Goal: Find specific page/section: Find specific page/section

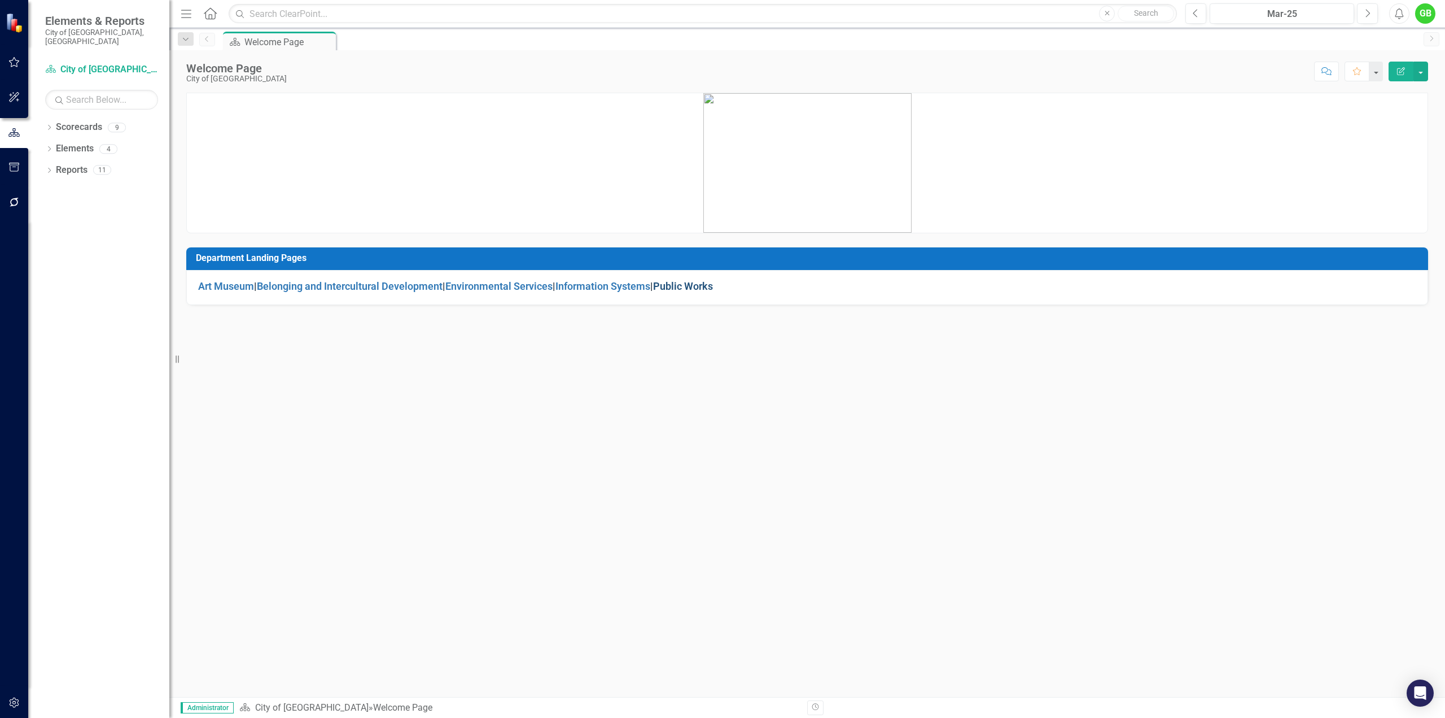
click at [680, 284] on link "Public Works" at bounding box center [683, 286] width 60 height 12
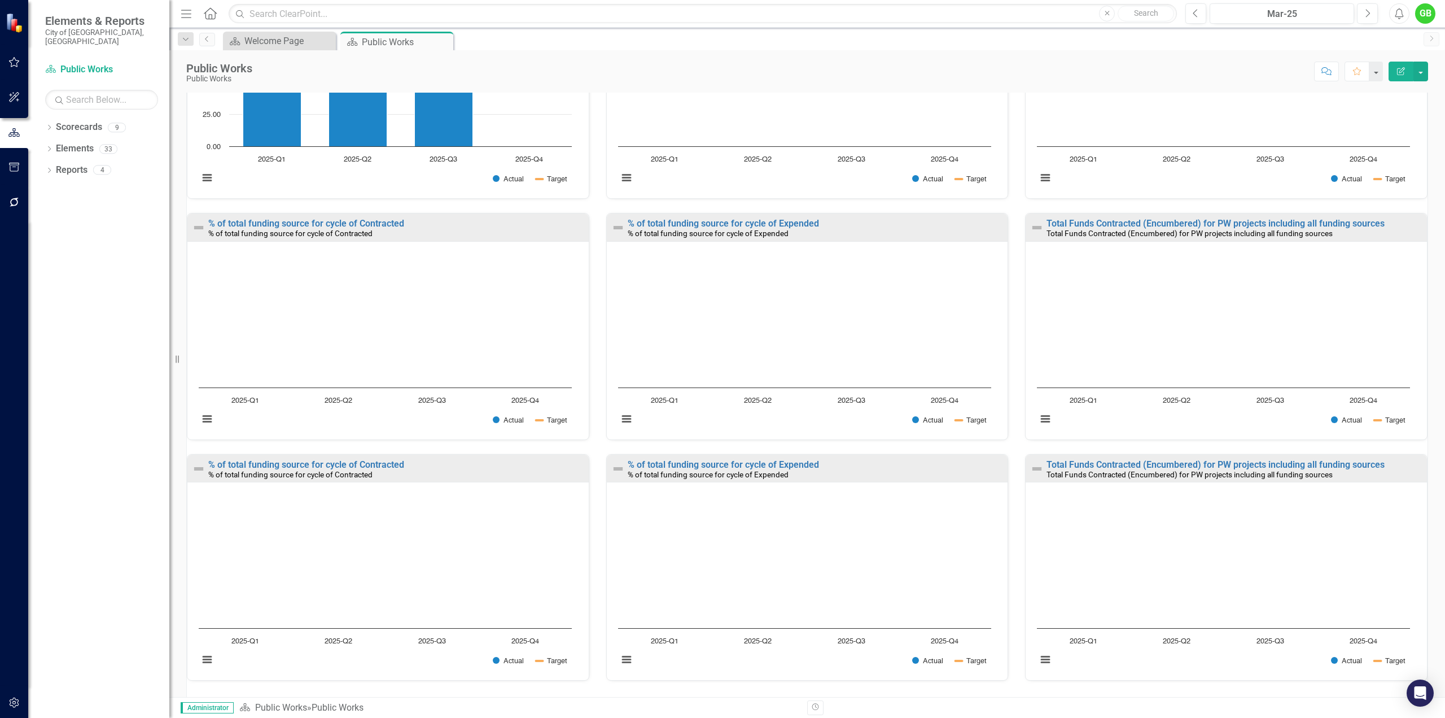
scroll to position [532, 0]
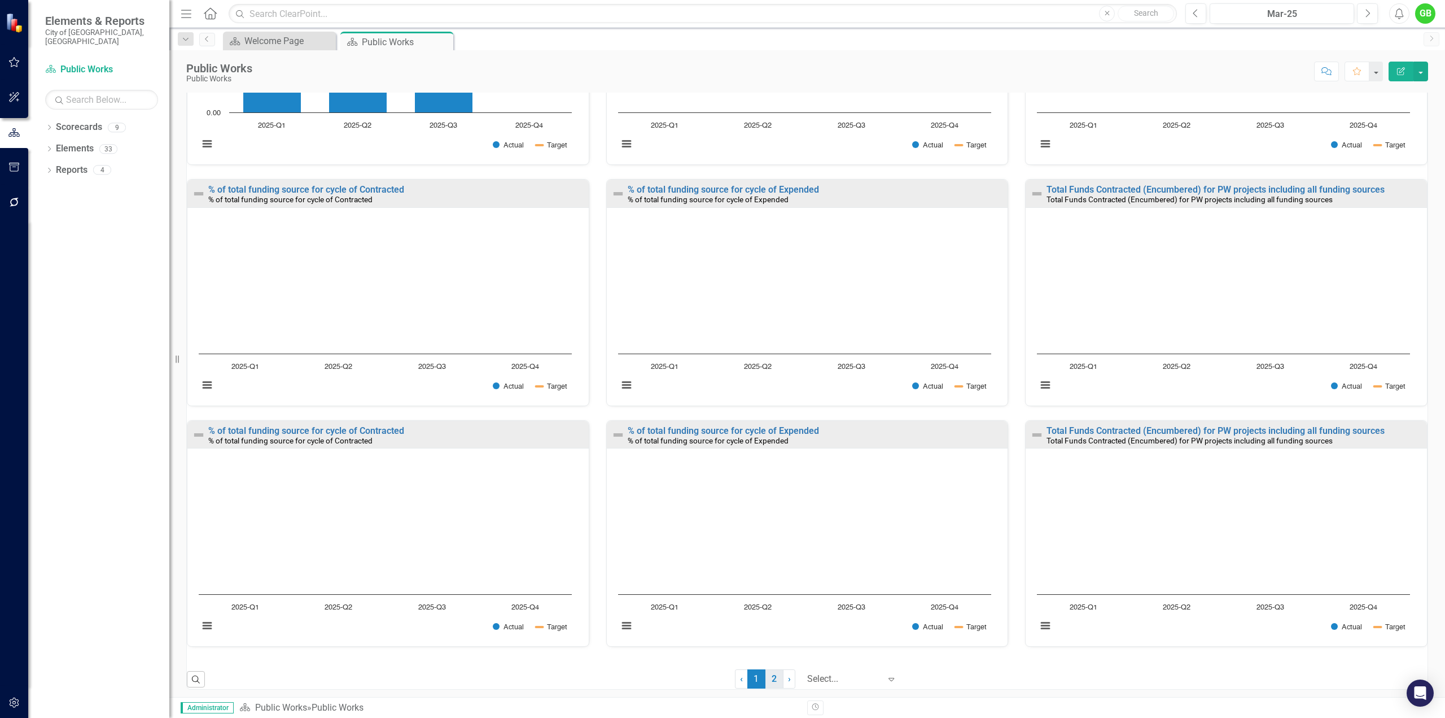
click at [766, 675] on link "2" at bounding box center [775, 678] width 18 height 19
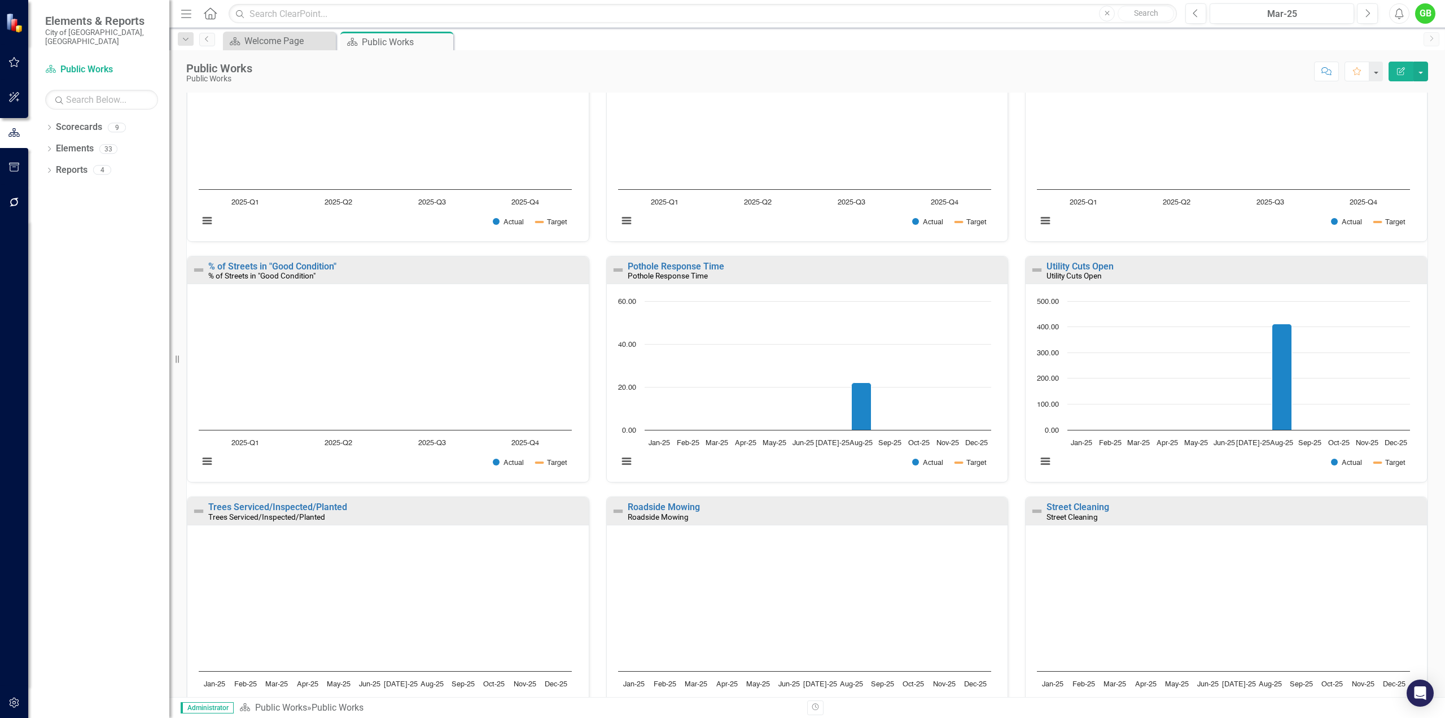
scroll to position [193, 0]
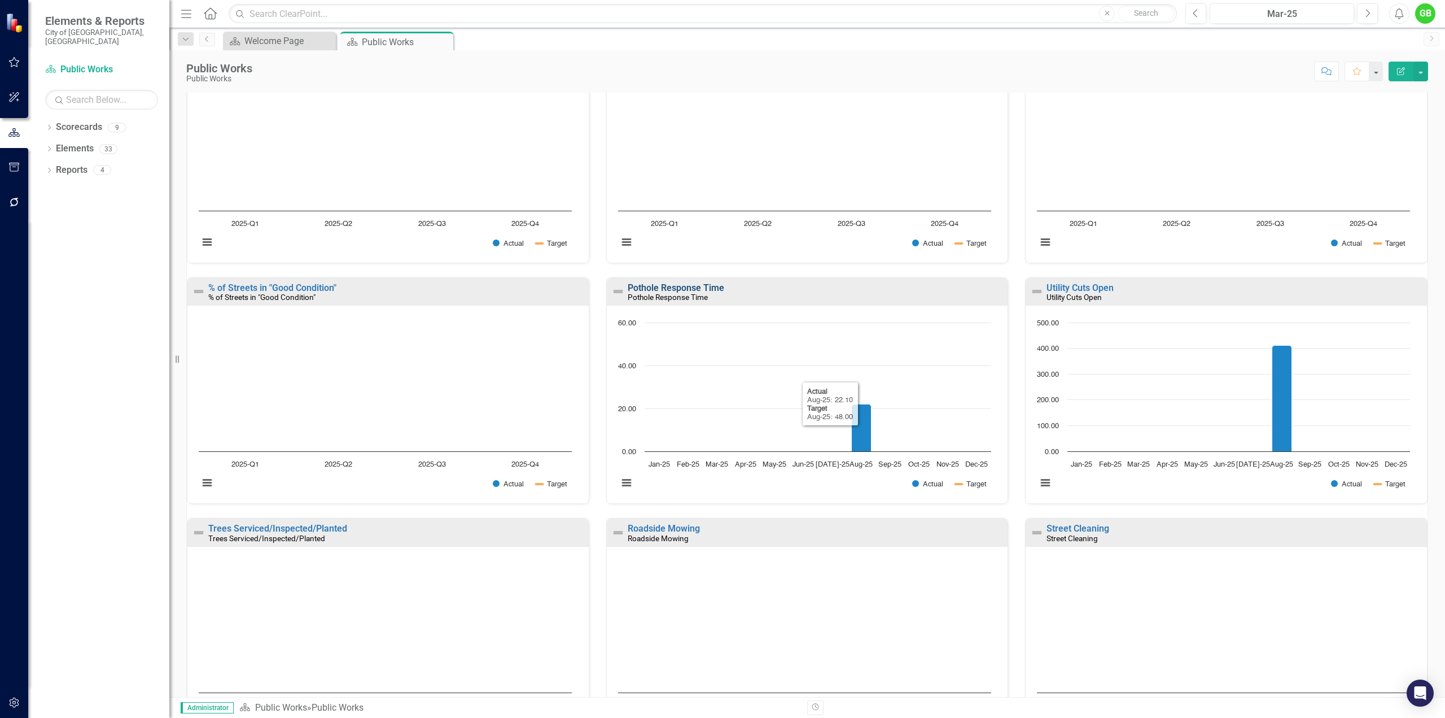
click at [659, 286] on link "Pothole Response Time" at bounding box center [676, 287] width 97 height 11
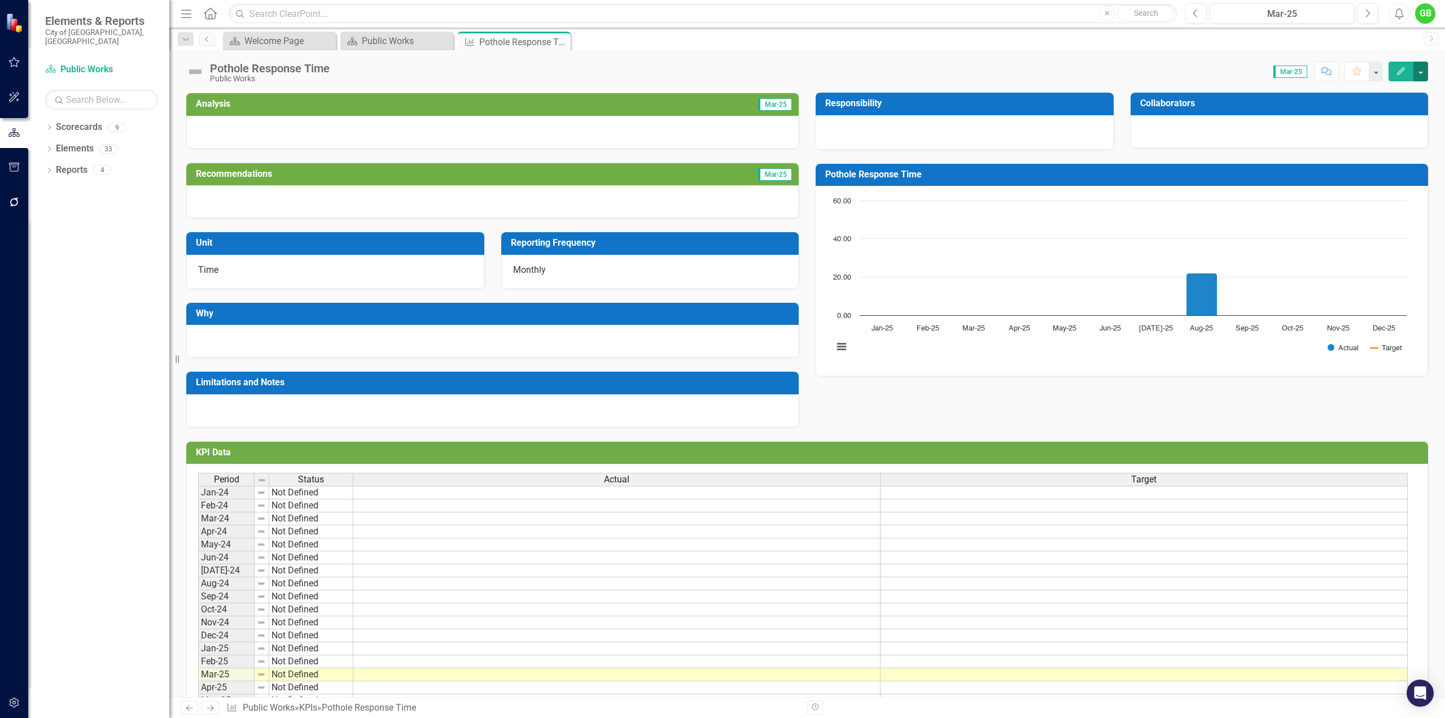
click at [1420, 73] on button "button" at bounding box center [1421, 72] width 15 height 20
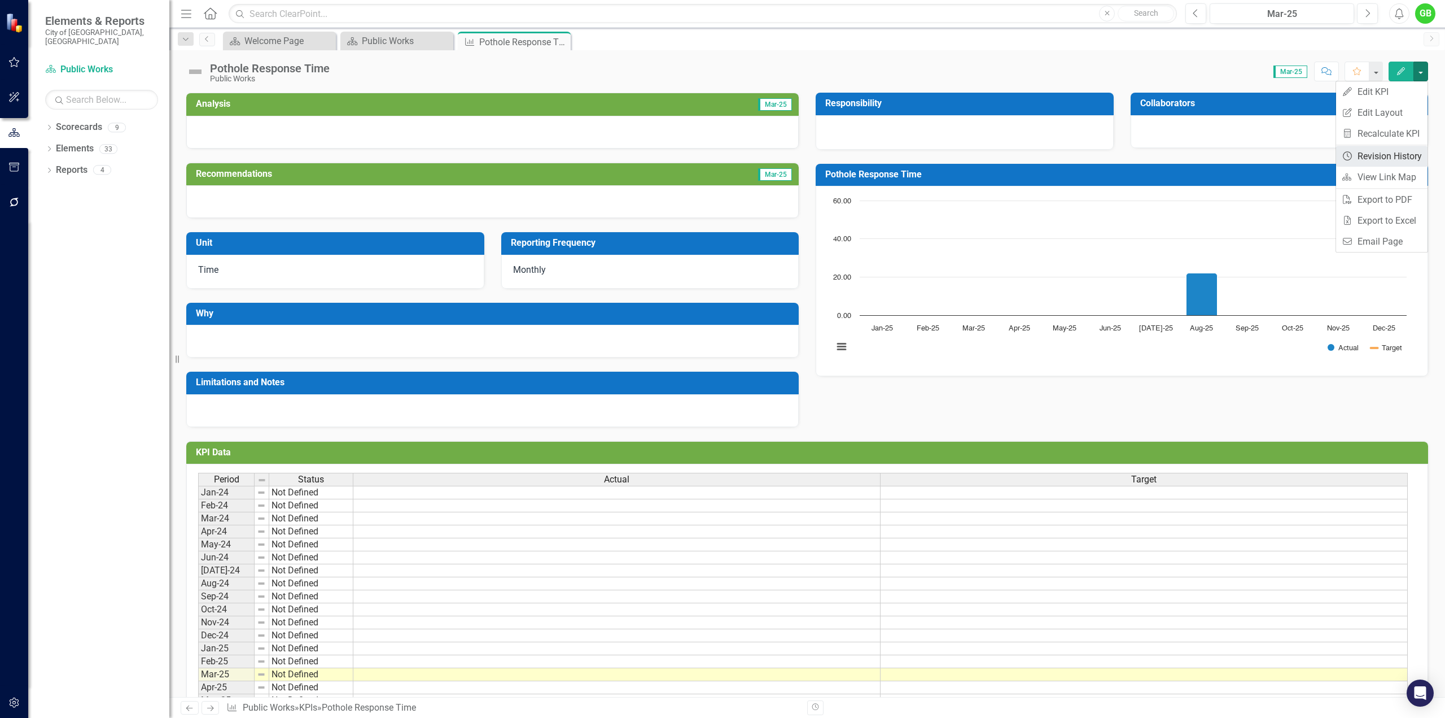
click at [1398, 158] on link "Revision History Revision History" at bounding box center [1382, 156] width 91 height 21
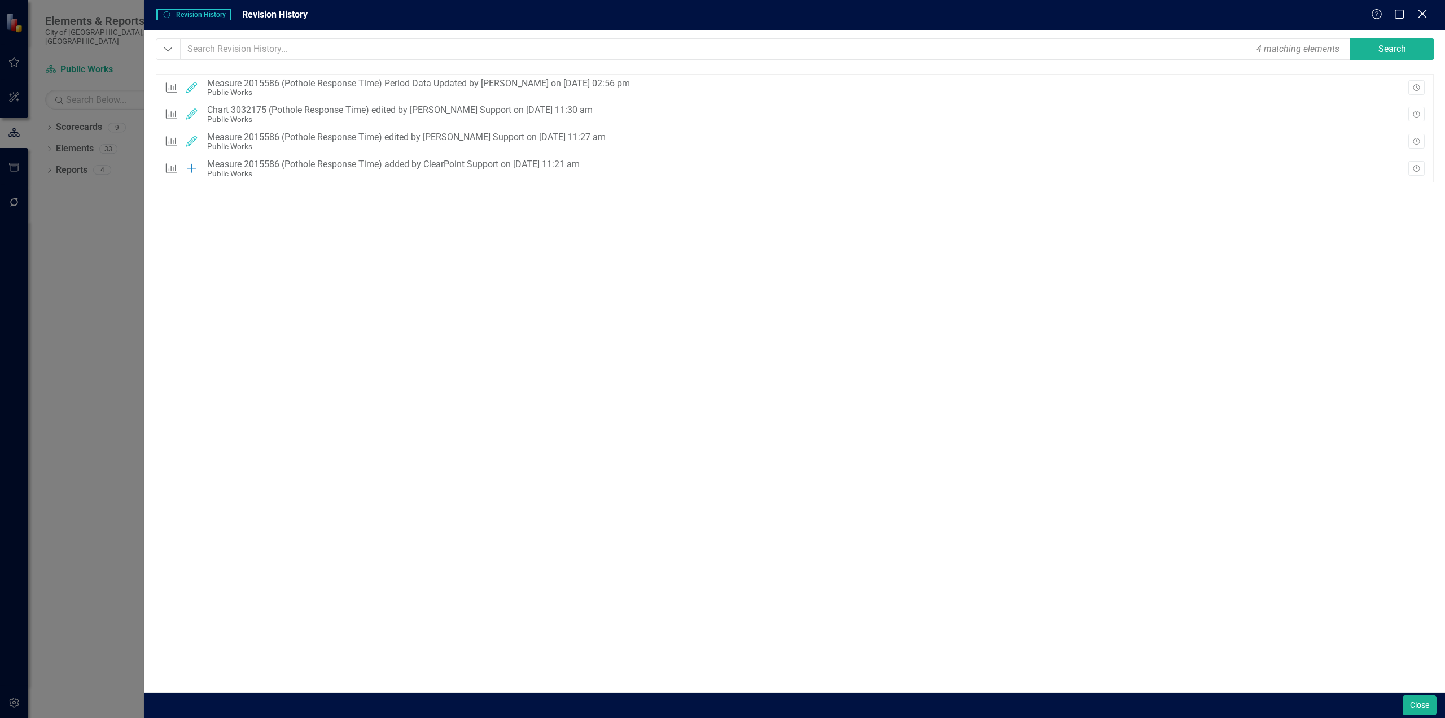
click at [1423, 13] on icon "Close" at bounding box center [1423, 13] width 14 height 11
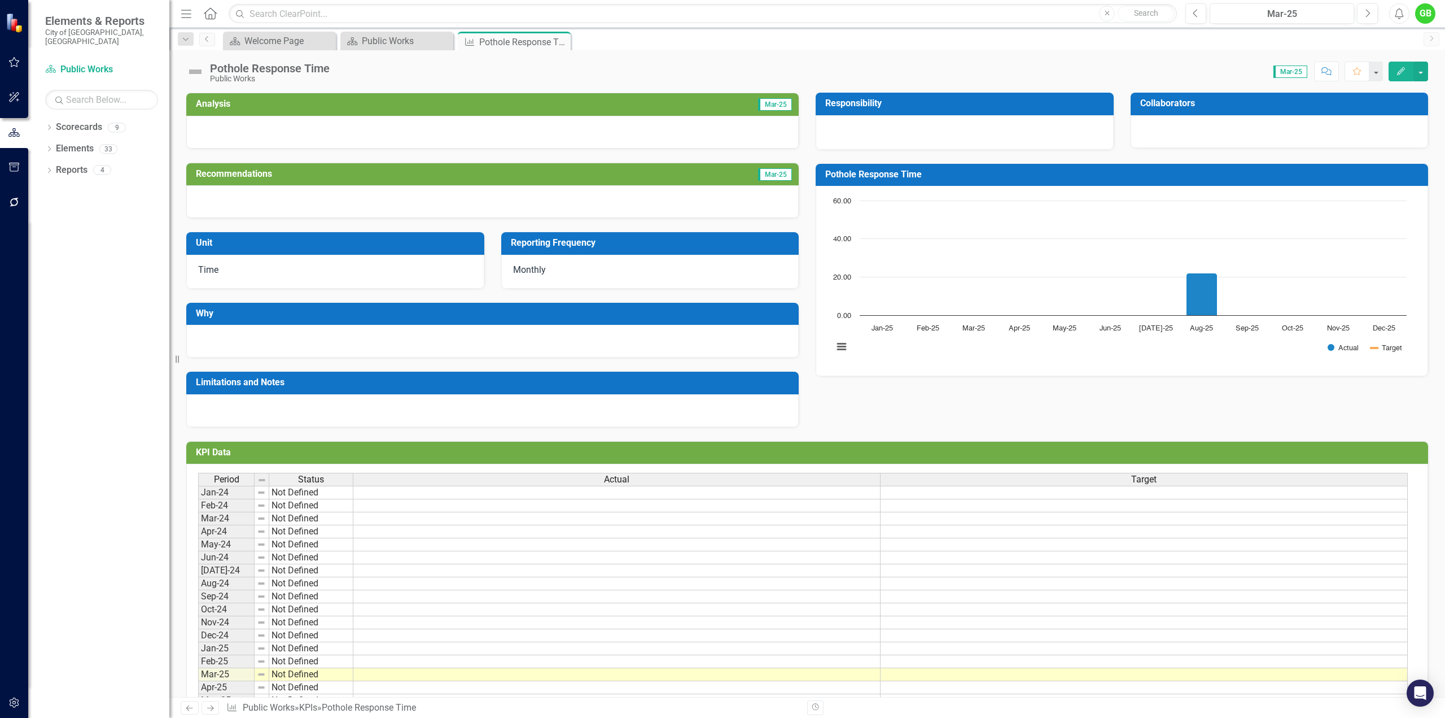
click at [763, 58] on div "Pothole Response Time Public Works Score: 0.00 Mar-25 Completed Comment Favorit…" at bounding box center [807, 67] width 1276 height 34
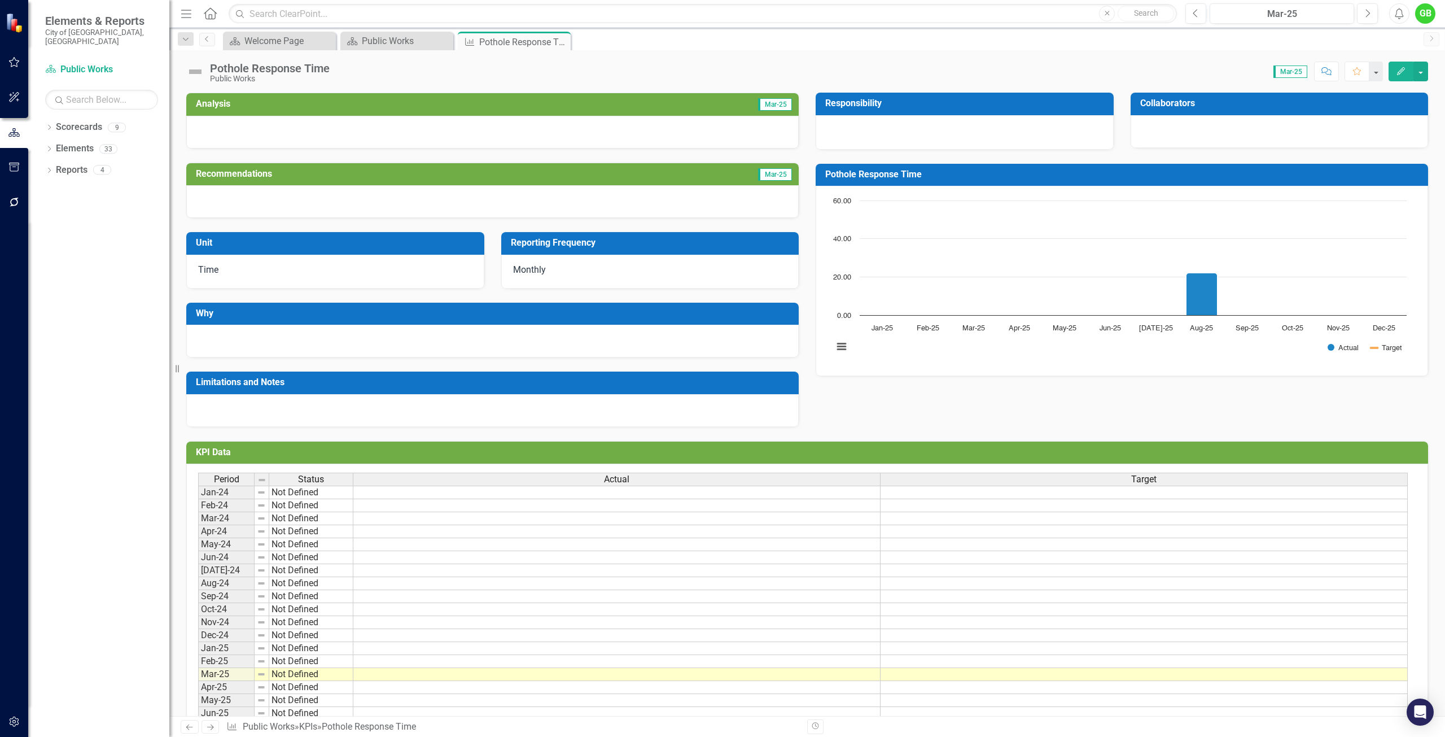
click at [211, 12] on icon "Home" at bounding box center [210, 13] width 15 height 12
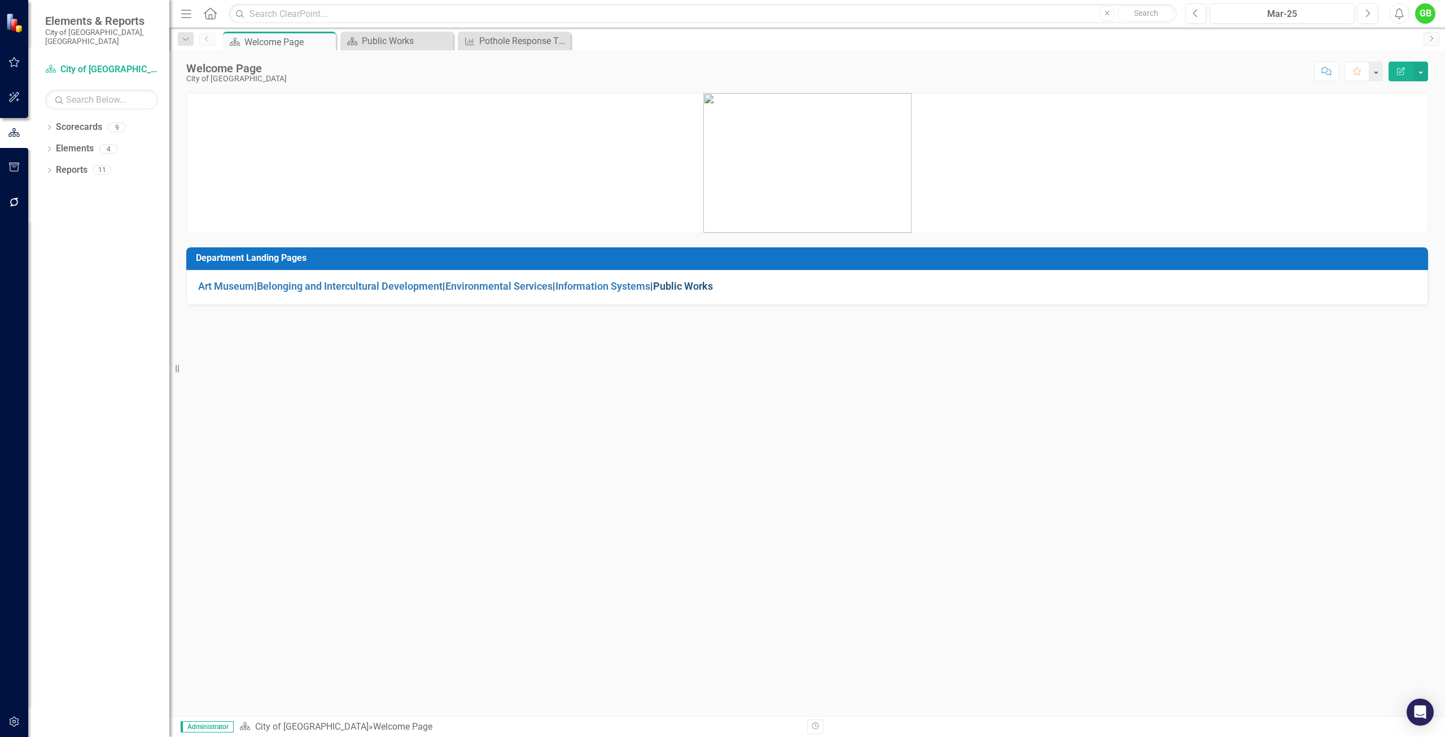
click at [706, 281] on link "Public Works" at bounding box center [683, 286] width 60 height 12
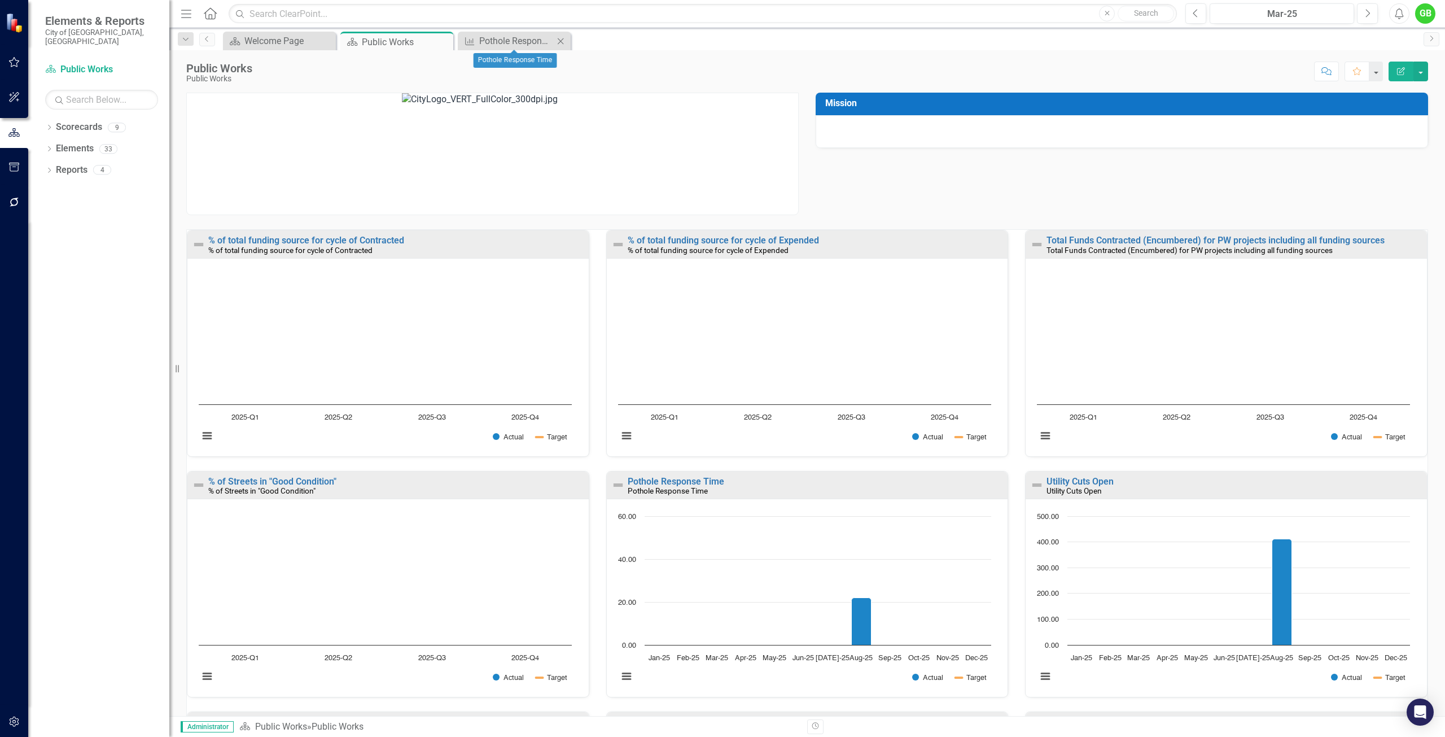
click at [560, 38] on icon "Close" at bounding box center [560, 41] width 11 height 9
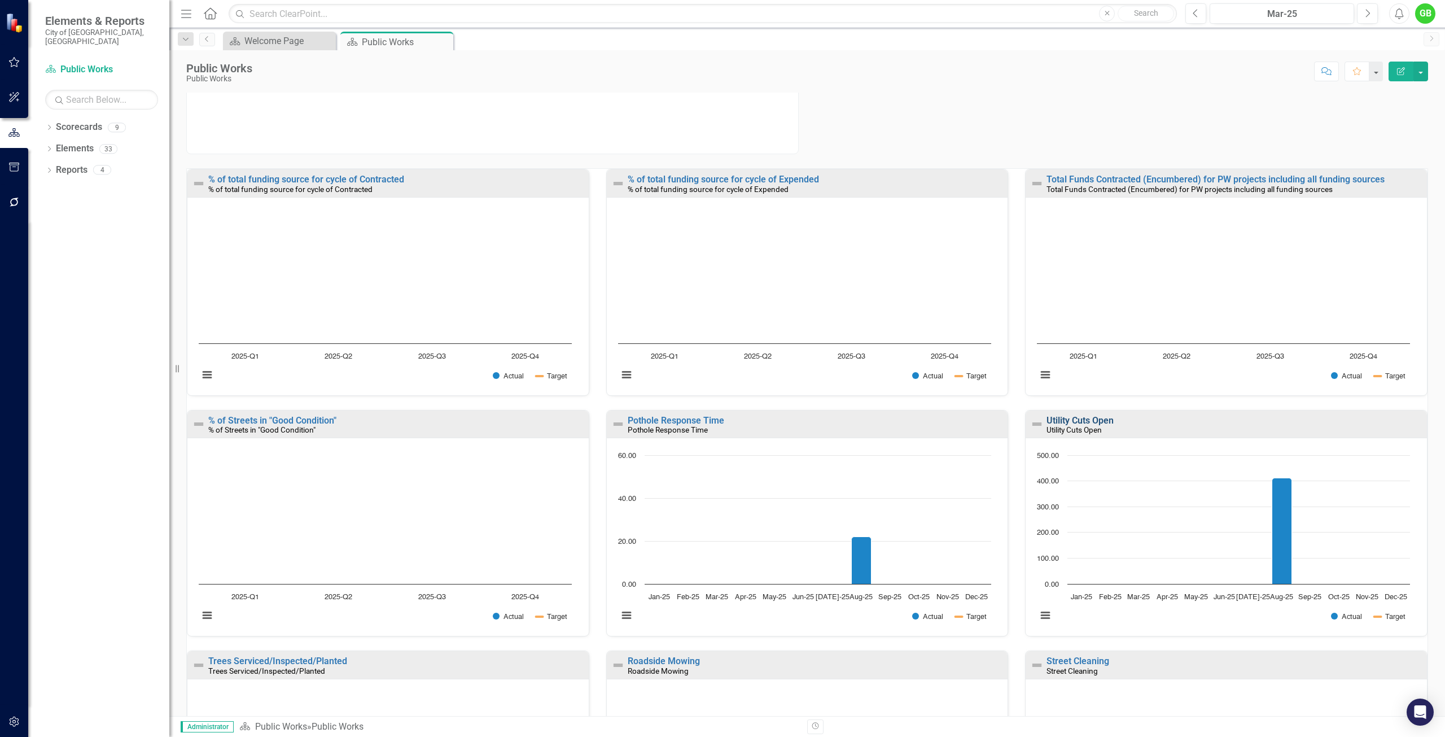
click at [1074, 418] on link "Utility Cuts Open" at bounding box center [1080, 420] width 67 height 11
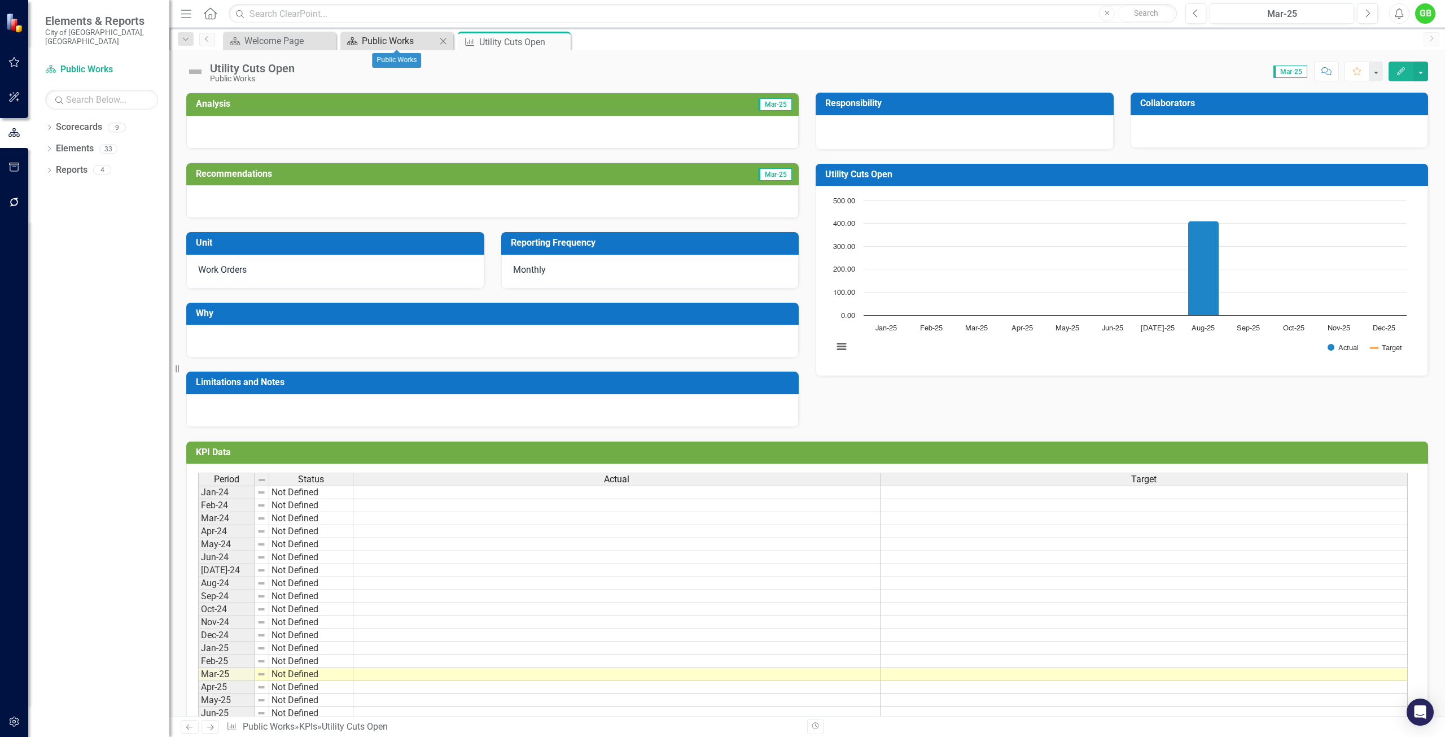
click at [385, 37] on div "Public Works" at bounding box center [399, 41] width 75 height 14
